Goal: Navigation & Orientation: Find specific page/section

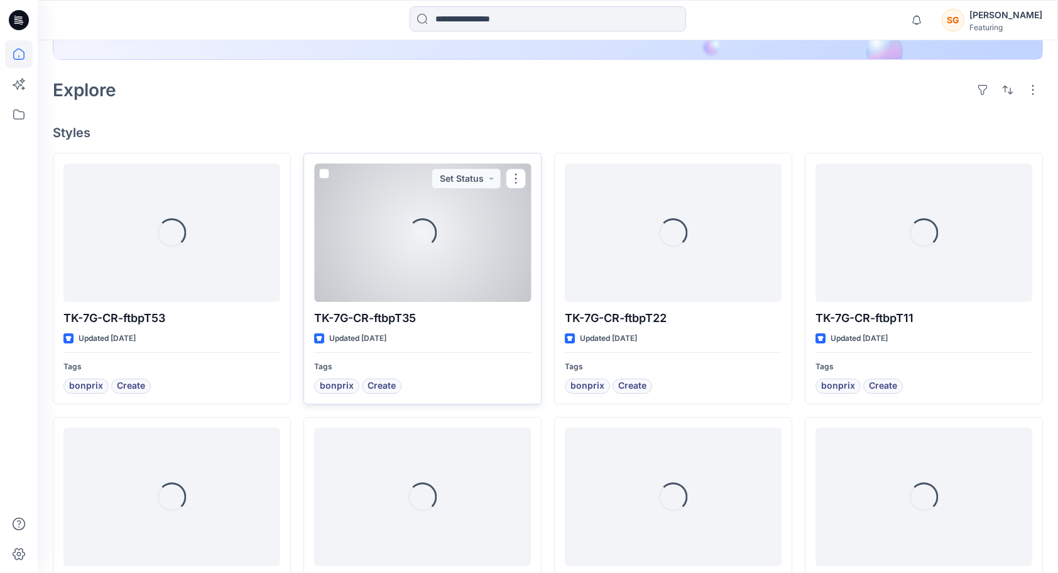
scroll to position [269, 0]
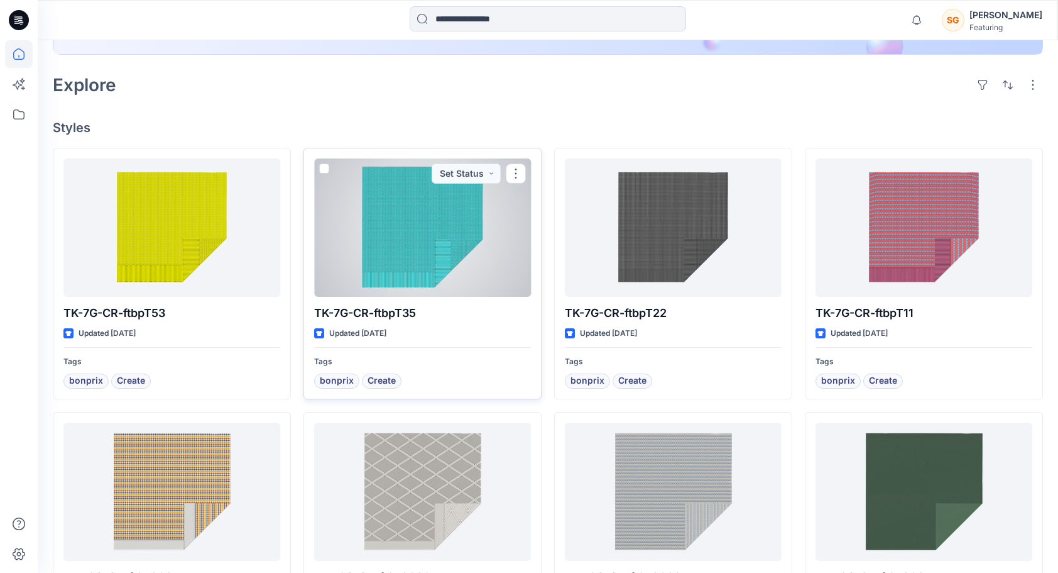
click at [463, 263] on div at bounding box center [422, 227] width 217 height 138
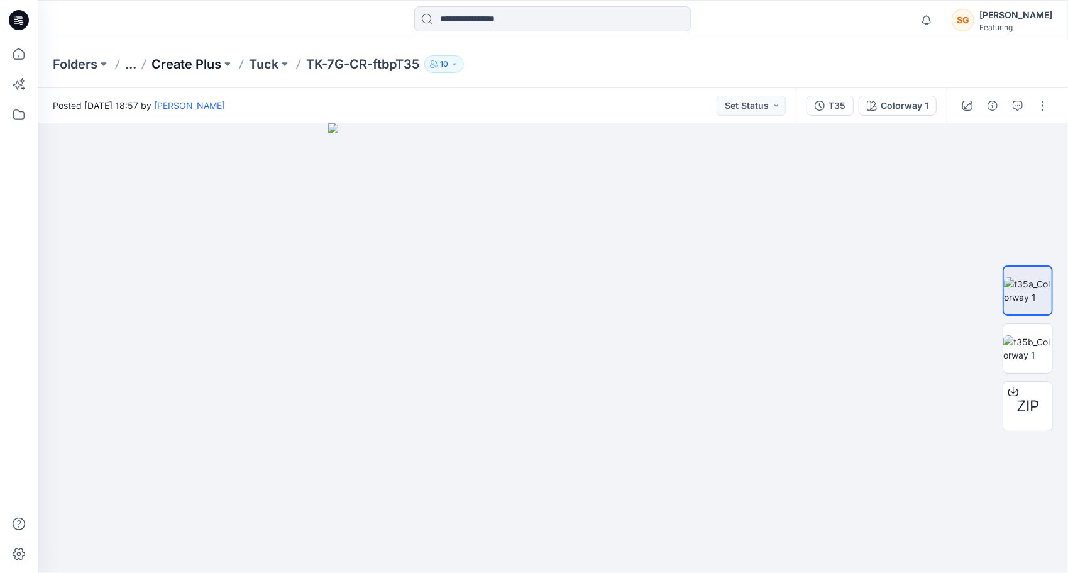
click at [189, 64] on p "Create Plus" at bounding box center [186, 64] width 70 height 18
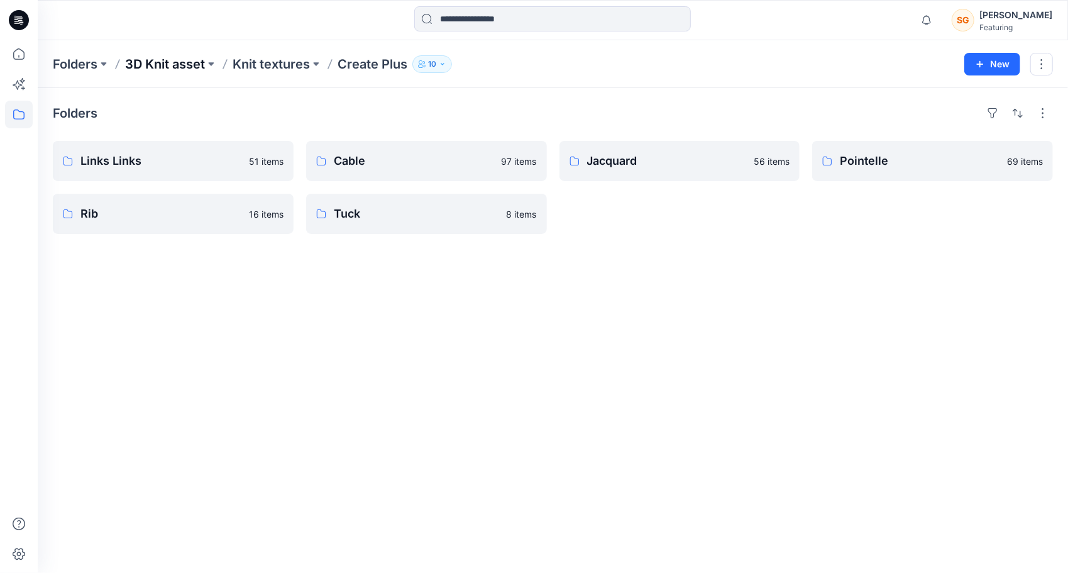
click at [192, 63] on p "3D Knit asset" at bounding box center [165, 64] width 80 height 18
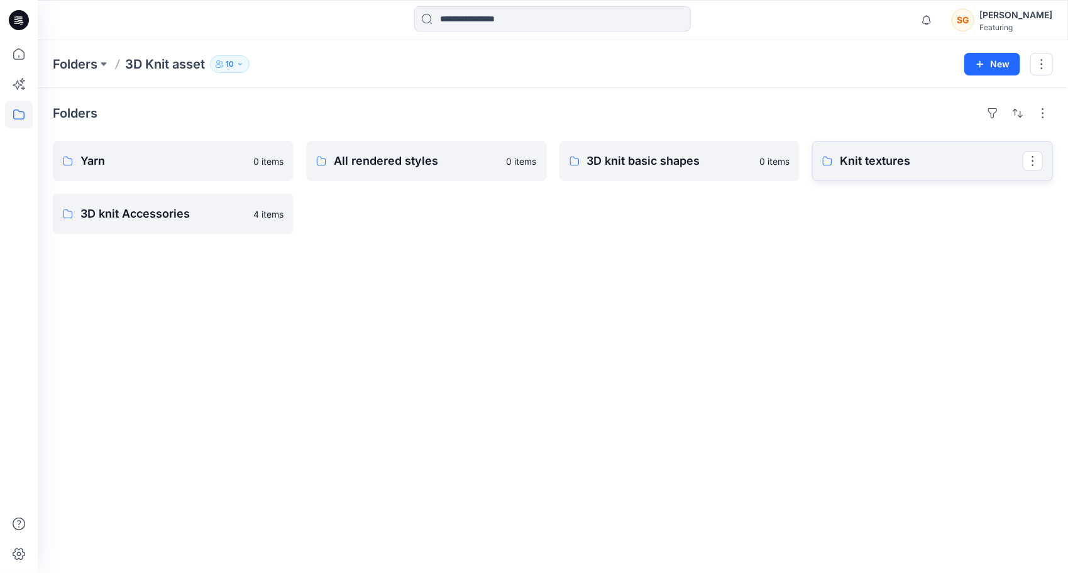
click at [899, 152] on p "Knit textures" at bounding box center [931, 161] width 183 height 18
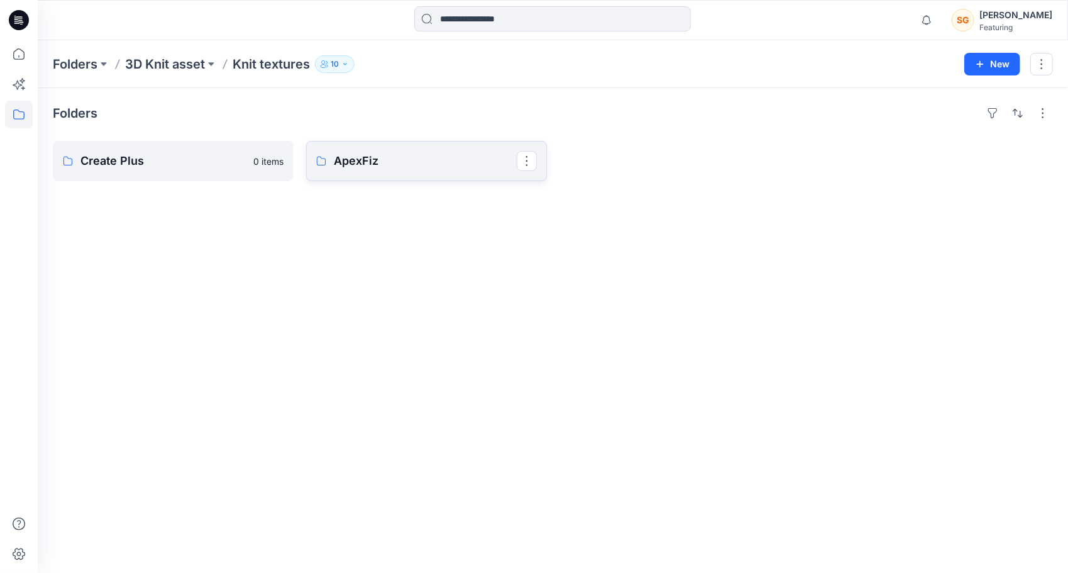
click at [375, 161] on p "ApexFiz" at bounding box center [425, 161] width 183 height 18
click at [155, 151] on link "5-7GG" at bounding box center [173, 161] width 241 height 40
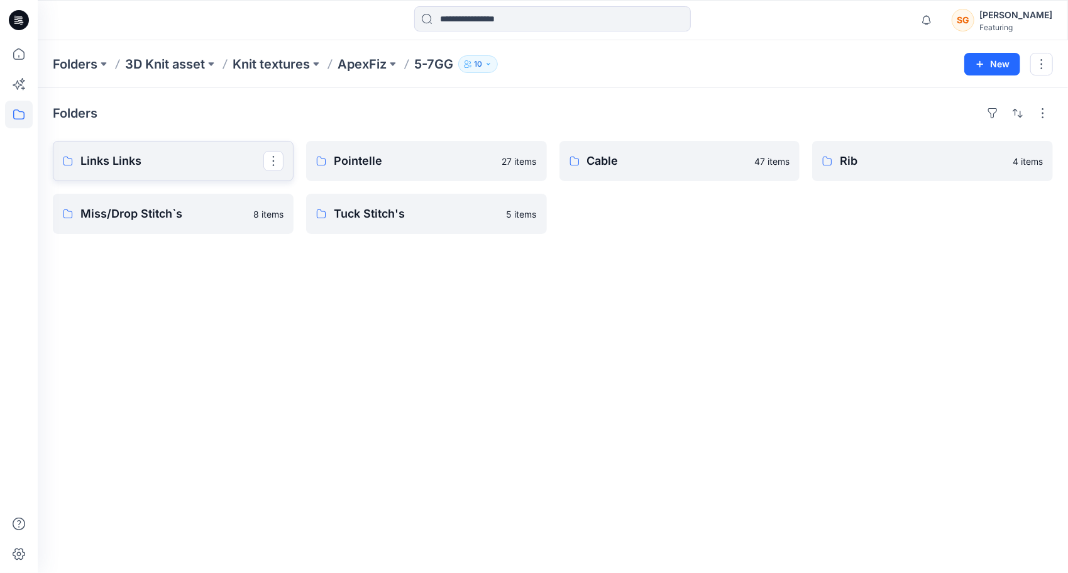
click at [119, 162] on p "Links Links" at bounding box center [171, 161] width 183 height 18
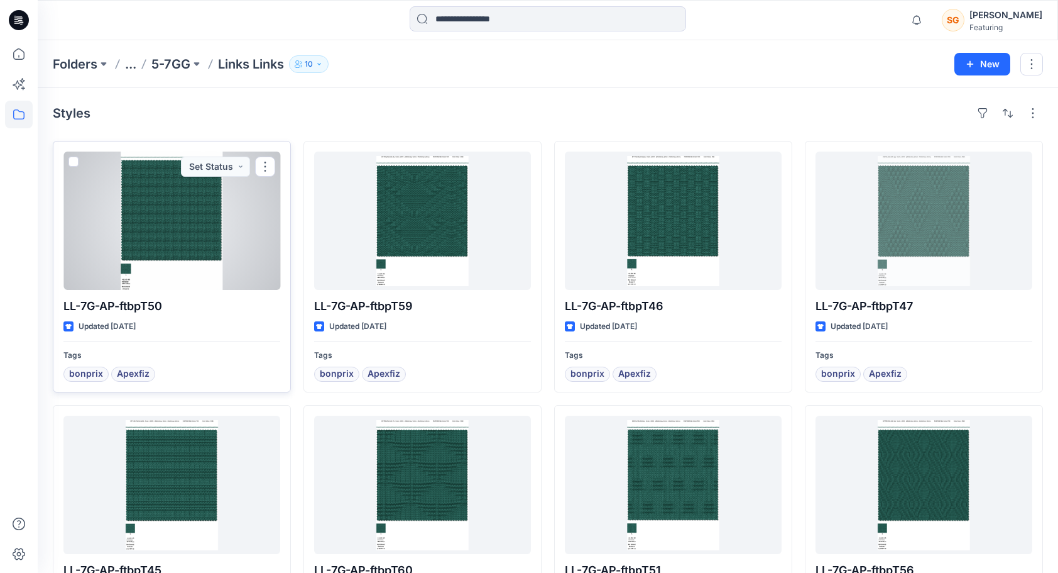
click at [149, 237] on div at bounding box center [171, 220] width 217 height 138
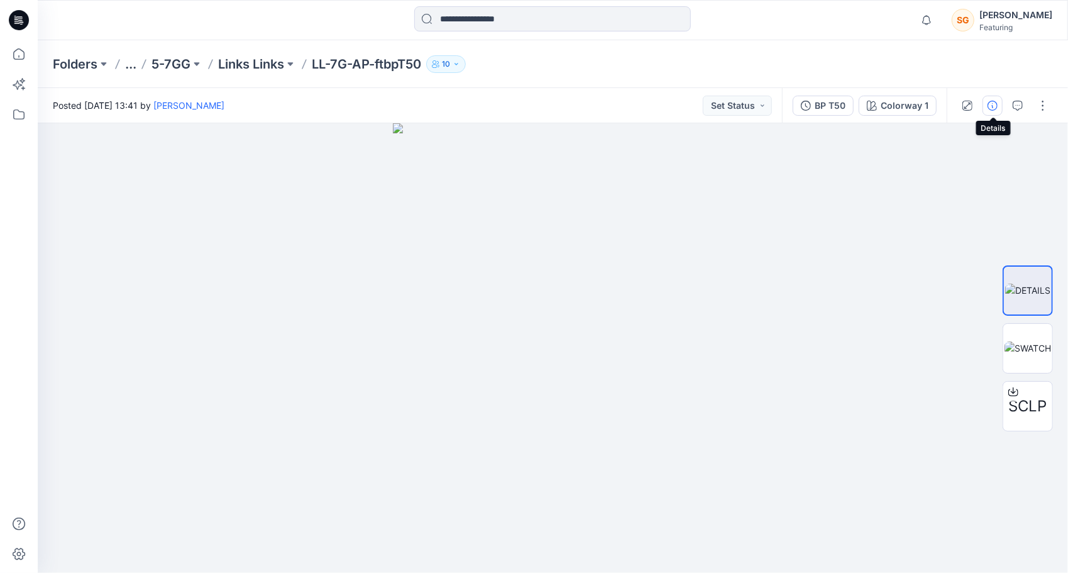
click at [994, 107] on icon "button" at bounding box center [992, 106] width 10 height 10
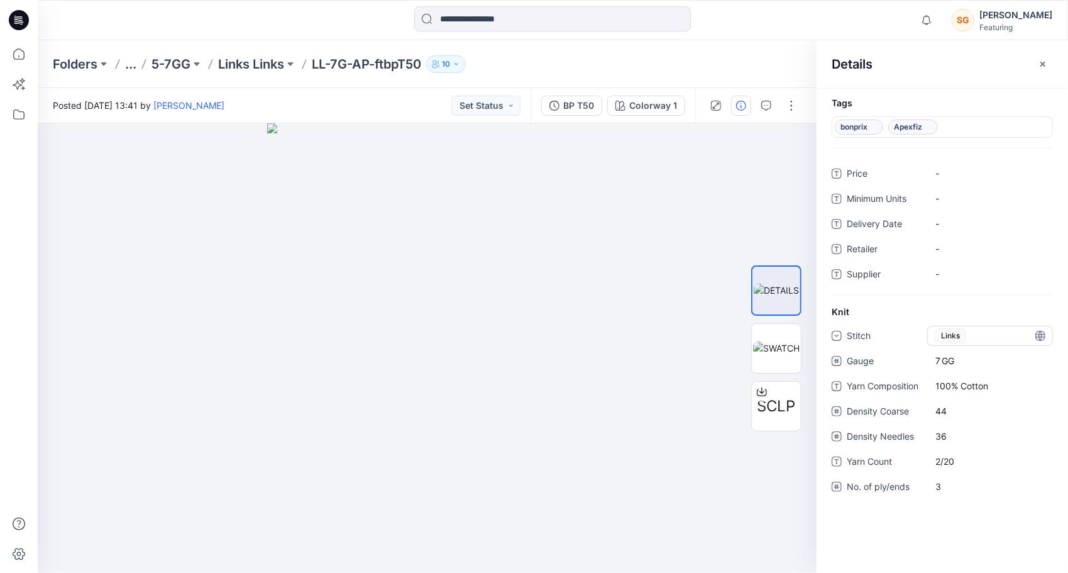
click at [964, 334] on span "Links" at bounding box center [950, 335] width 30 height 15
click at [1003, 283] on div "Price - Minimum Units - Delivery Date - Retailer - Supplier -" at bounding box center [942, 228] width 221 height 131
click at [260, 65] on p "Links Links" at bounding box center [251, 64] width 66 height 18
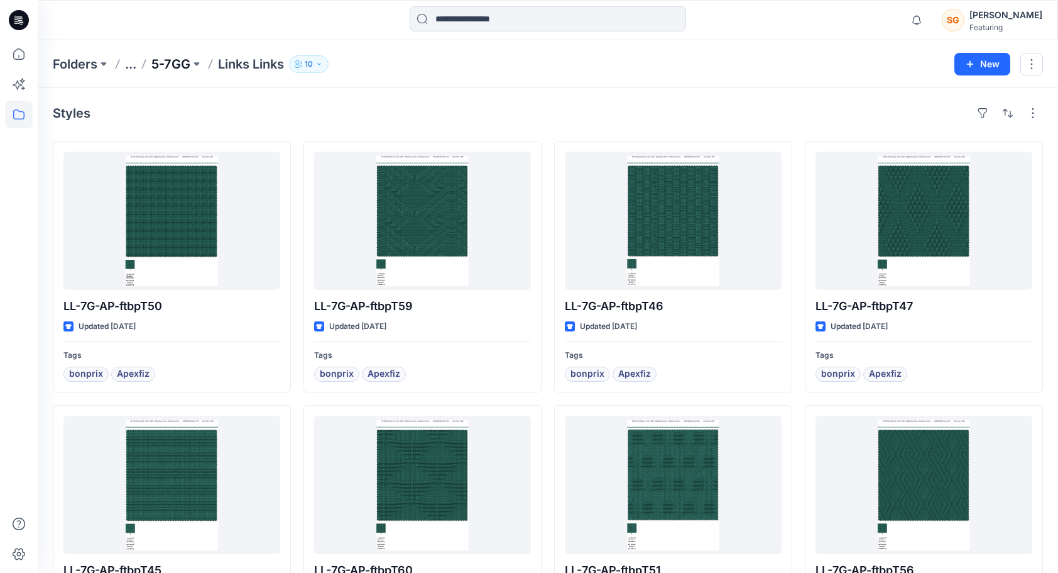
click at [180, 66] on p "5-7GG" at bounding box center [170, 64] width 39 height 18
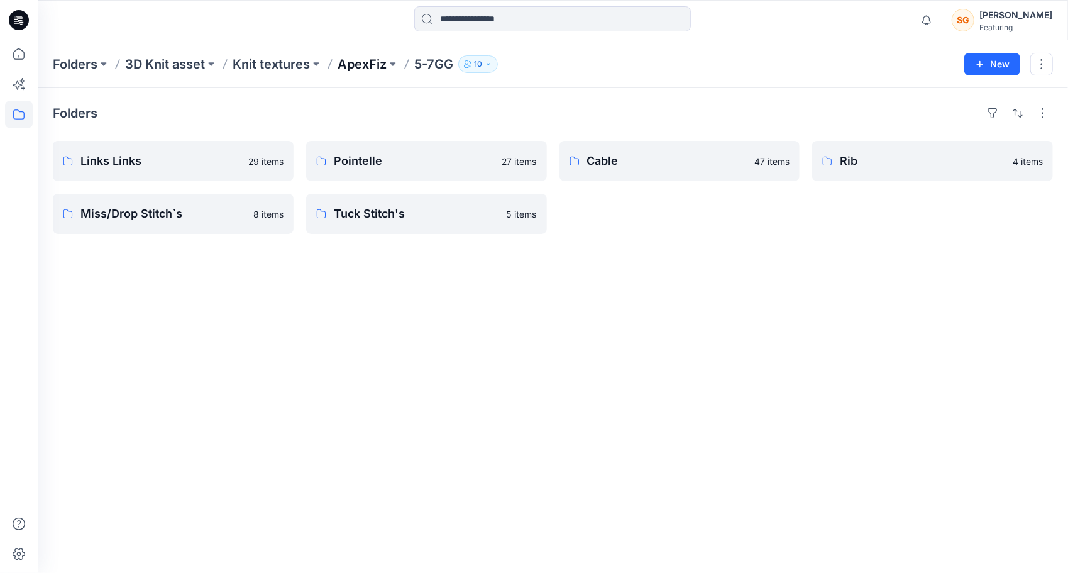
click at [363, 70] on p "ApexFiz" at bounding box center [362, 64] width 49 height 18
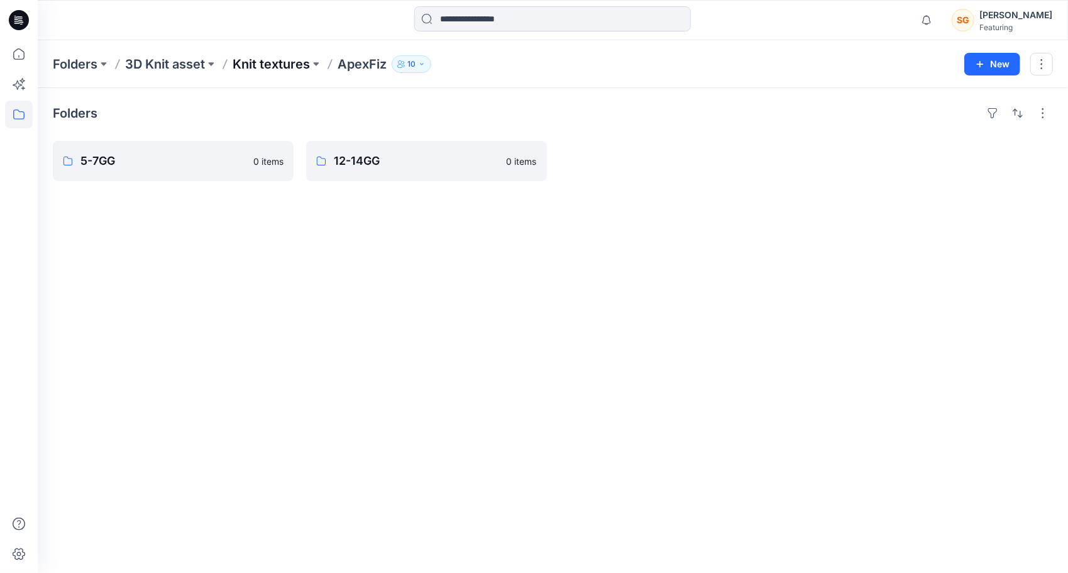
click at [290, 63] on p "Knit textures" at bounding box center [271, 64] width 77 height 18
click at [166, 154] on p "Create Plus" at bounding box center [171, 161] width 183 height 18
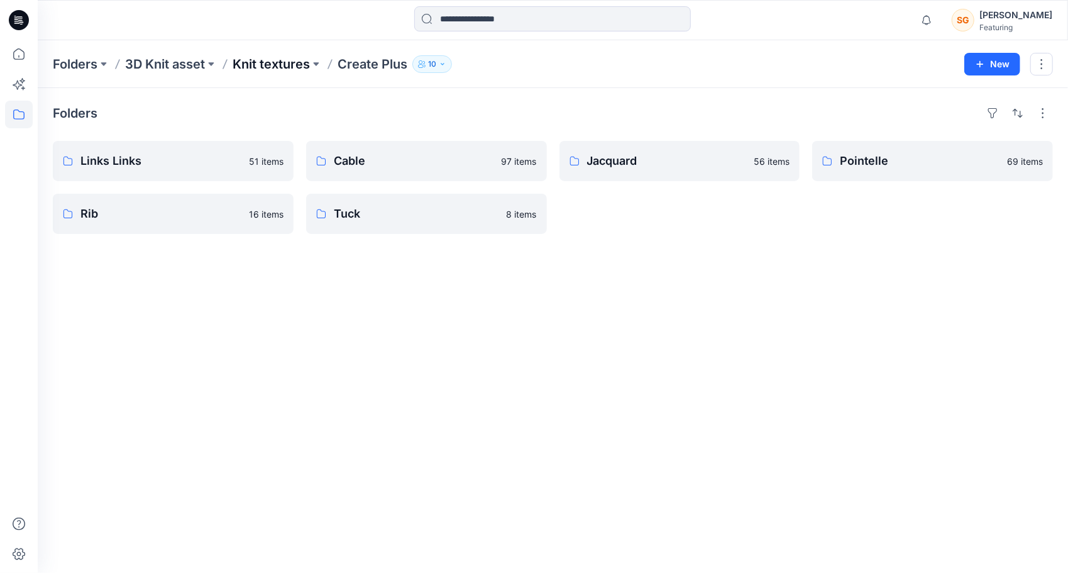
click at [273, 67] on p "Knit textures" at bounding box center [271, 64] width 77 height 18
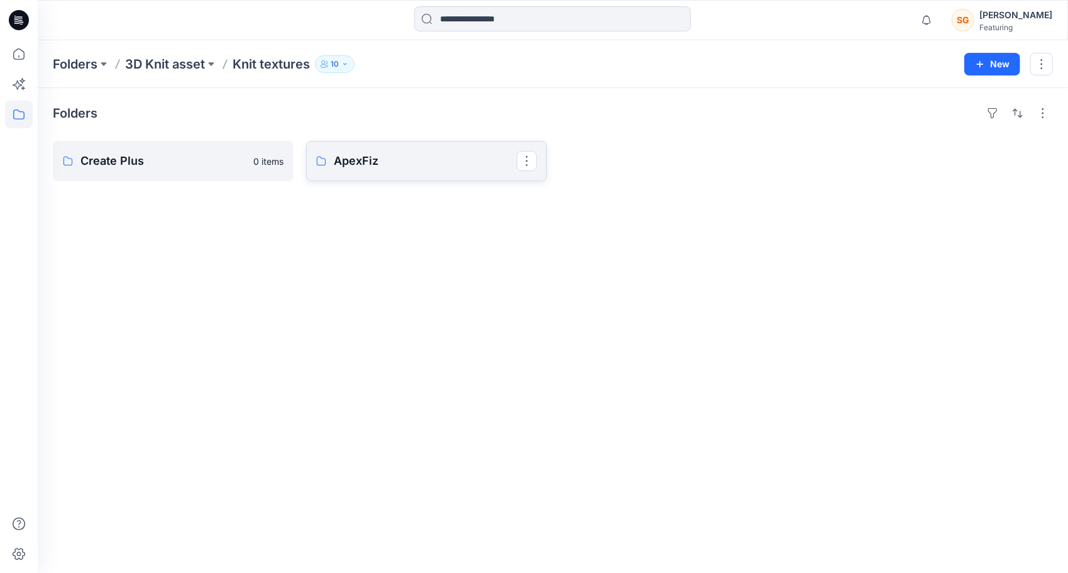
click at [380, 153] on p "ApexFiz" at bounding box center [425, 161] width 183 height 18
click at [277, 69] on p "Knit textures" at bounding box center [271, 64] width 77 height 18
click at [368, 157] on p "ApexFiz" at bounding box center [425, 161] width 183 height 18
